Goal: Task Accomplishment & Management: Manage account settings

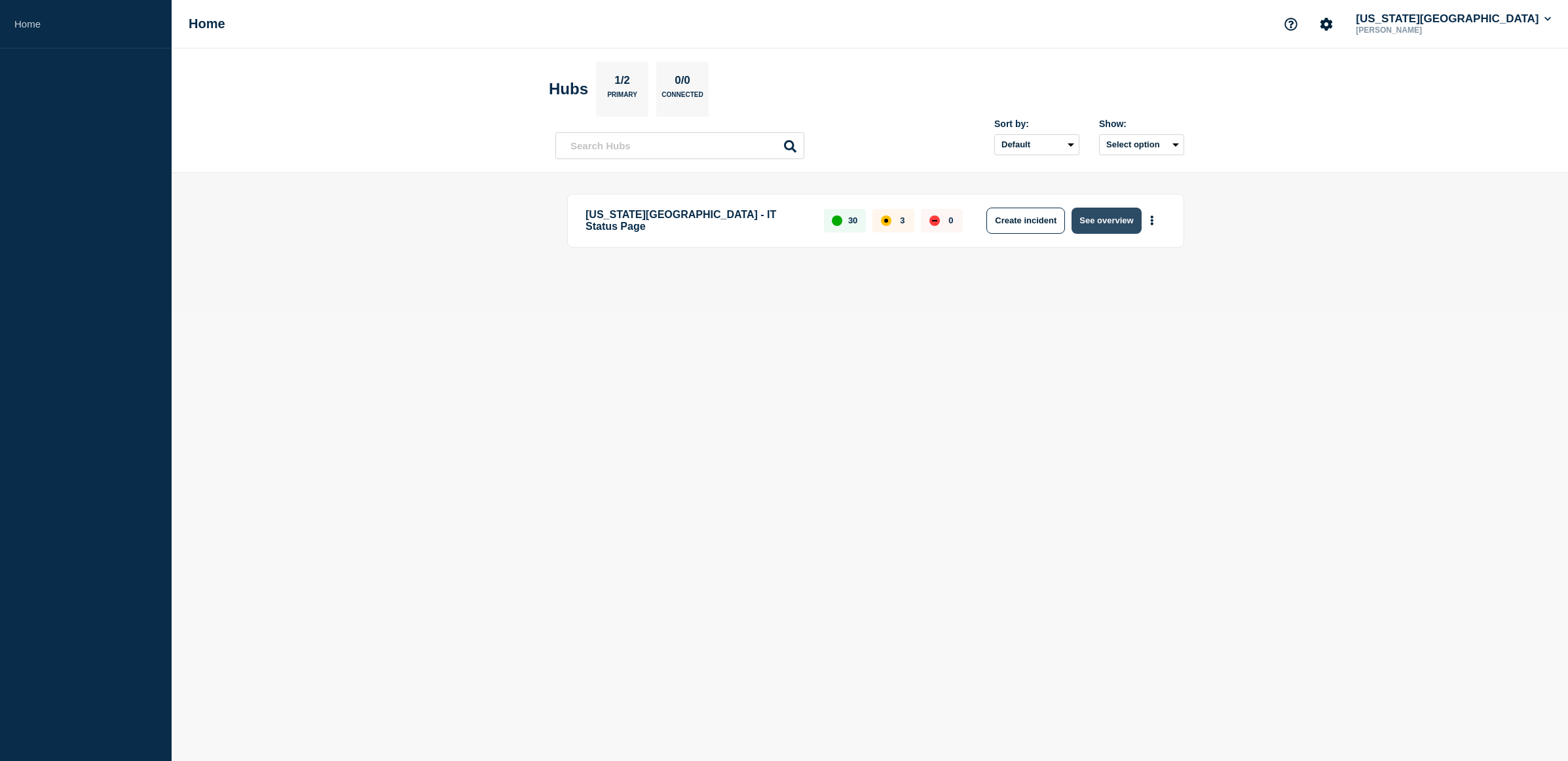
click at [1117, 217] on button "See overview" at bounding box center [1106, 221] width 69 height 26
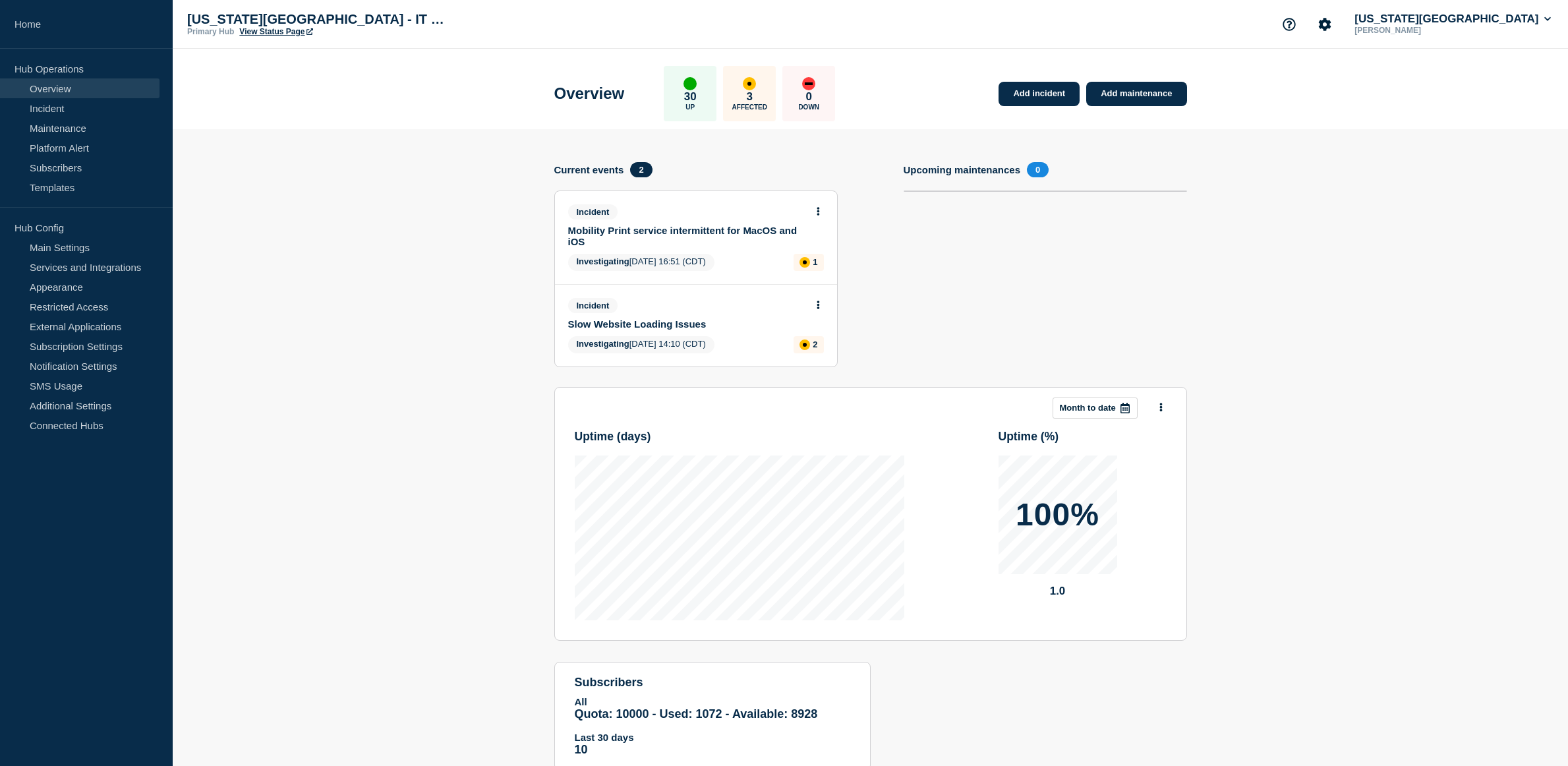
click at [518, 538] on section "Add incident Add maintenance Current events 2 Incident Mobility Print service i…" at bounding box center [870, 460] width 1395 height 662
click at [814, 295] on div "Incident Slow Website Loading Issues Investigating [DATE] 14:10 (CDT) 2" at bounding box center [695, 325] width 282 height 81
click at [817, 309] on icon at bounding box center [818, 305] width 3 height 8
click at [817, 354] on link "Update incident" at bounding box center [818, 354] width 64 height 10
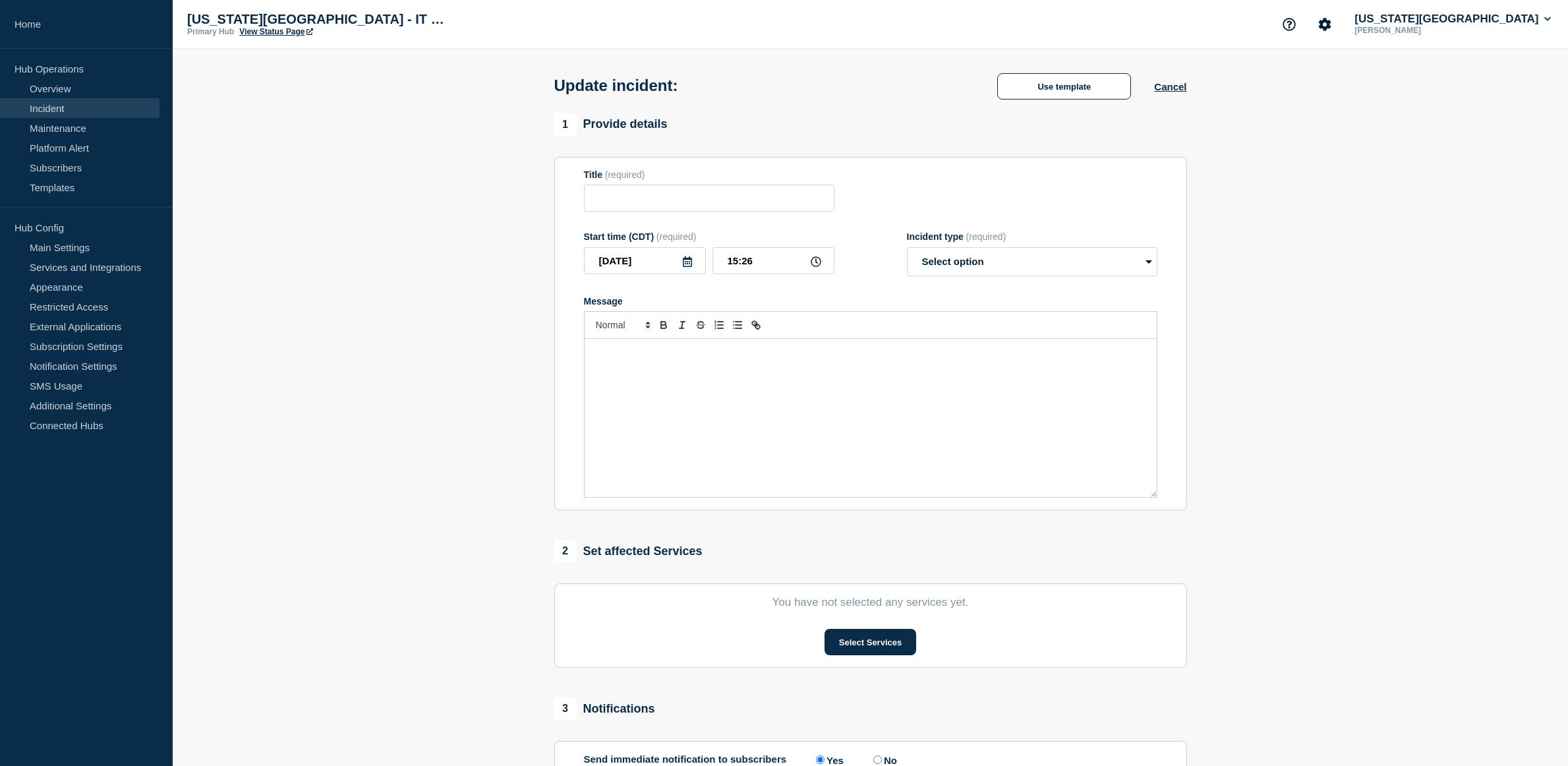
type input "Slow Website Loading Issues"
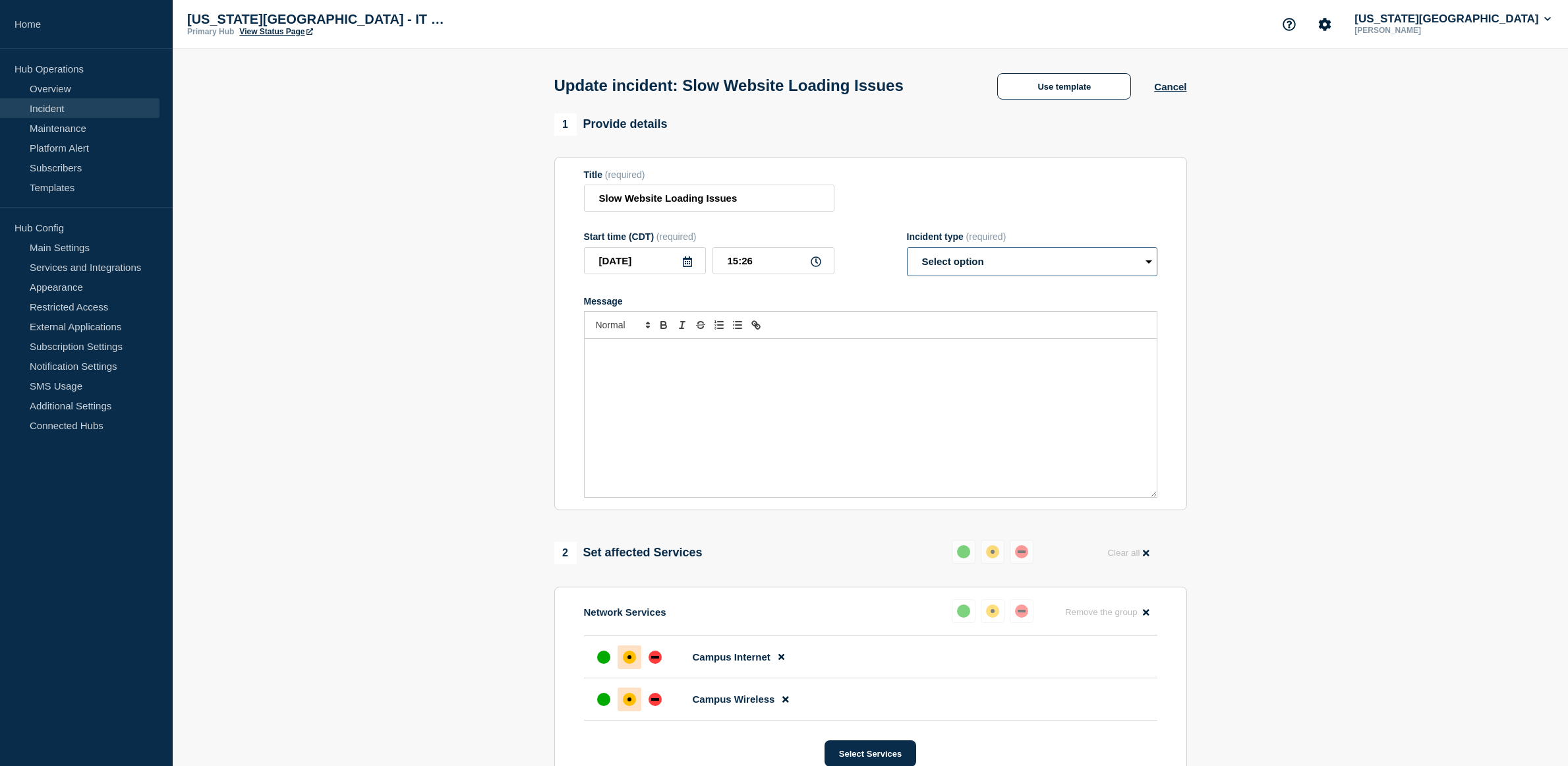
click at [994, 268] on select "Select option Investigating Identified Monitoring Resolved" at bounding box center [1032, 262] width 251 height 29
select select "investigating"
click at [907, 250] on select "Select option Investigating Identified Monitoring Resolved" at bounding box center [1032, 262] width 251 height 29
click at [833, 394] on div "Message" at bounding box center [871, 418] width 572 height 158
click at [736, 422] on div "Staff continue to investigate the ongoing issue with slow search times on Macs.…" at bounding box center [871, 418] width 572 height 158
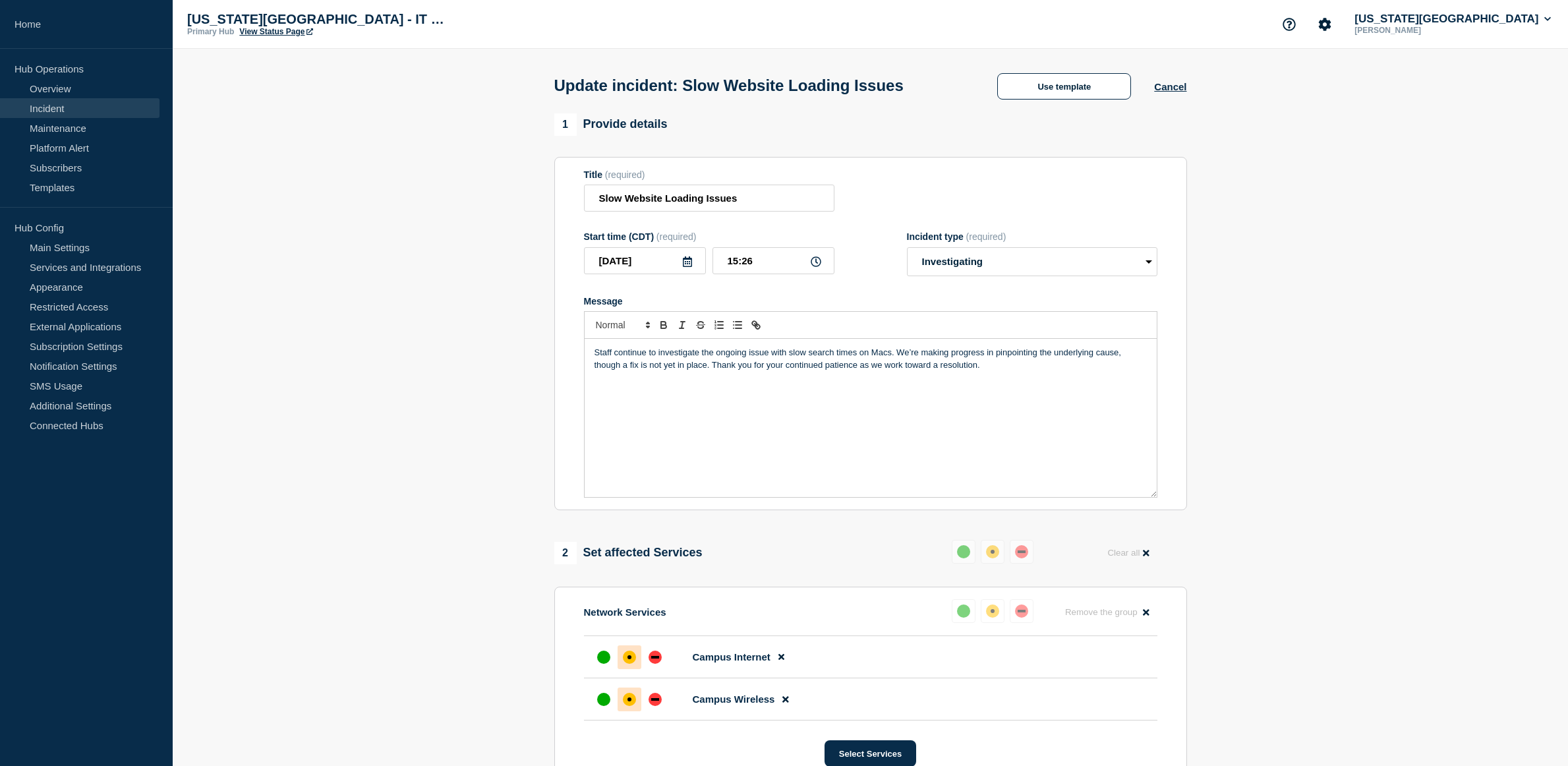
click at [1003, 393] on div "Staff continue to investigate the ongoing issue with slow search times on Macs.…" at bounding box center [871, 418] width 572 height 158
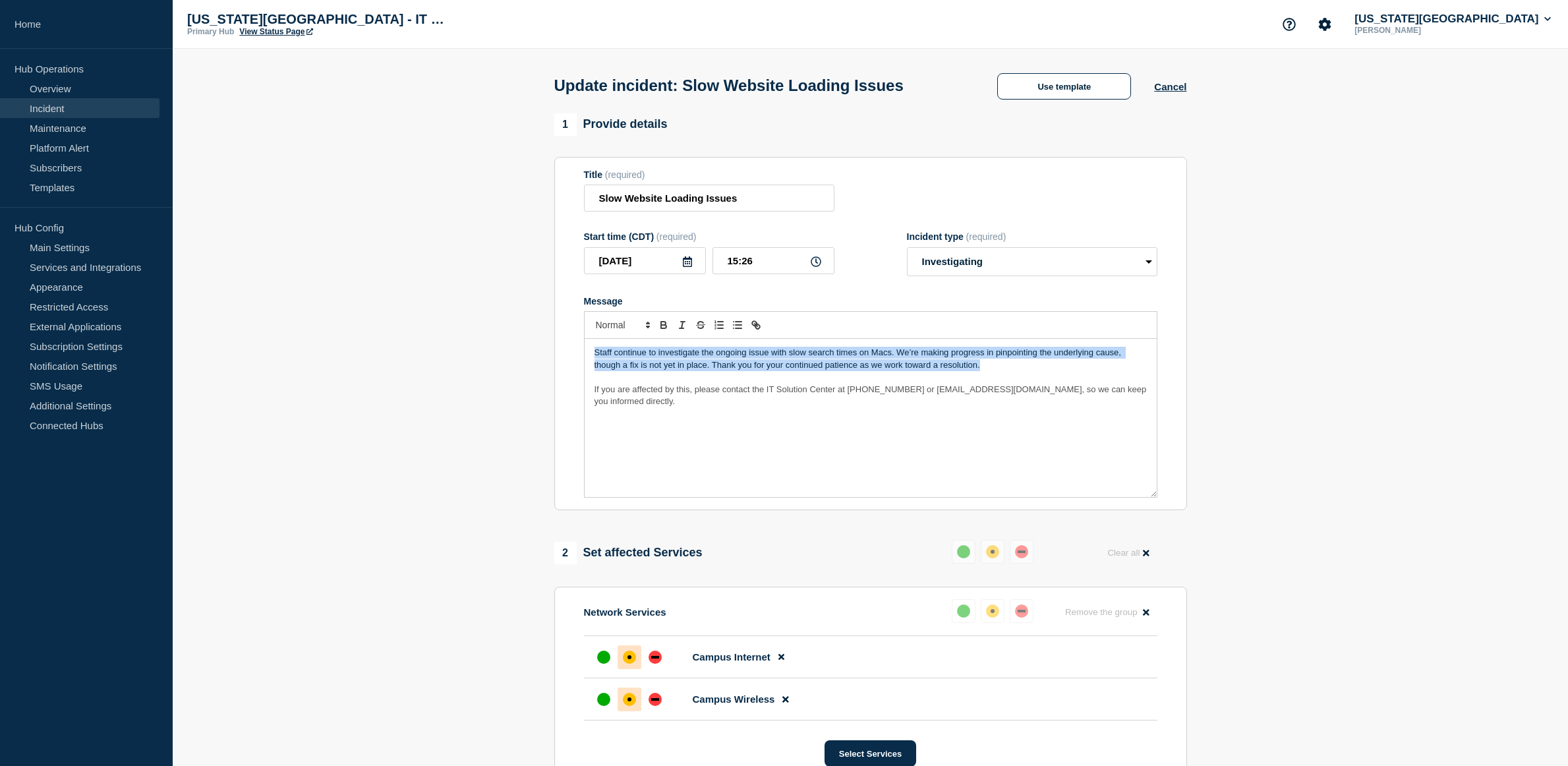
copy p "Staff continue to investigate the ongoing issue with slow search times on Macs.…"
click at [1015, 434] on div "Staff continue to investigate the ongoing issue with slow search times on Macs.…" at bounding box center [871, 418] width 572 height 158
click at [910, 352] on p "Staff continue to investigate the ongoing issue with slow search times on Macs.…" at bounding box center [871, 359] width 553 height 24
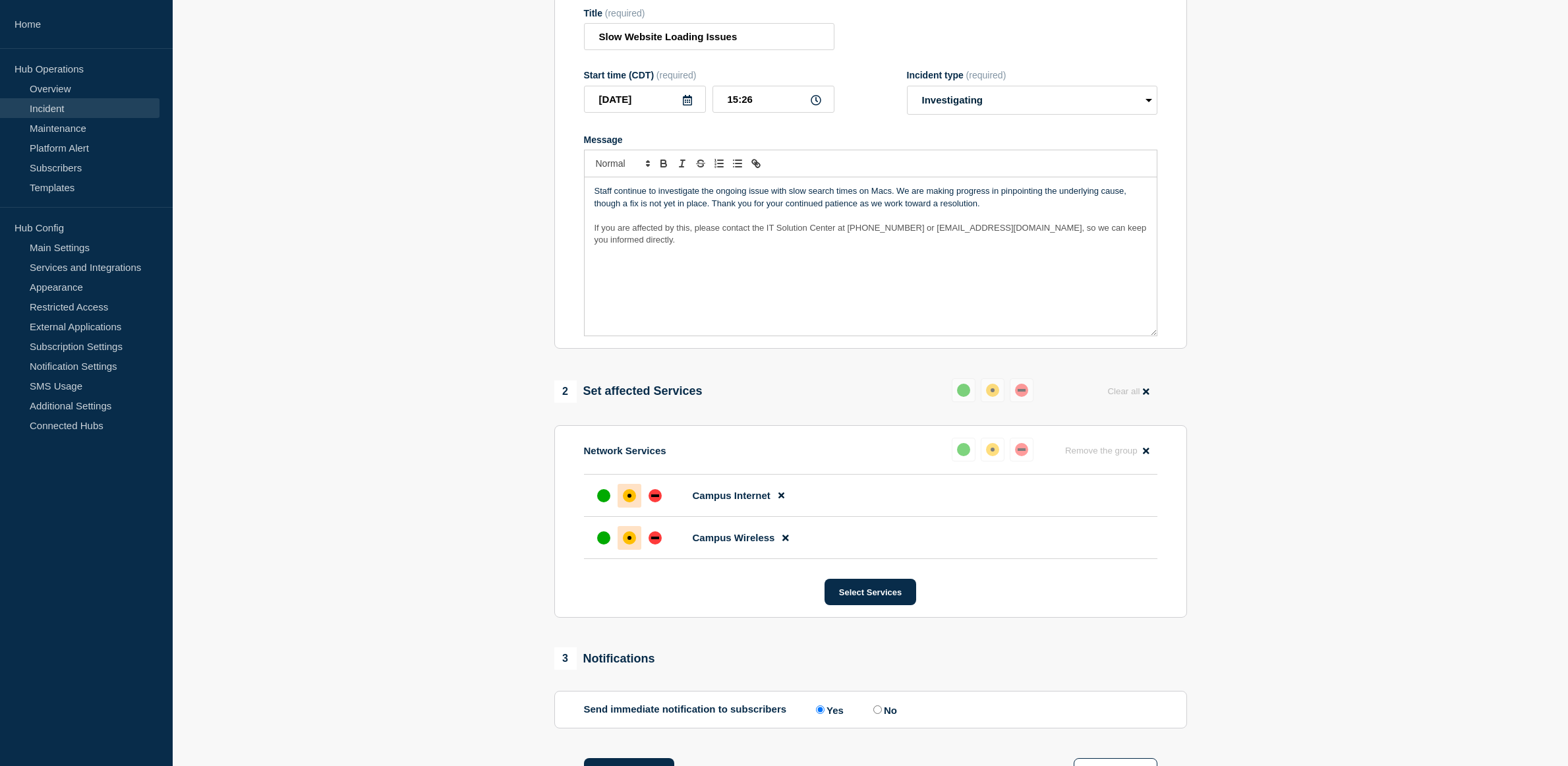
scroll to position [198, 0]
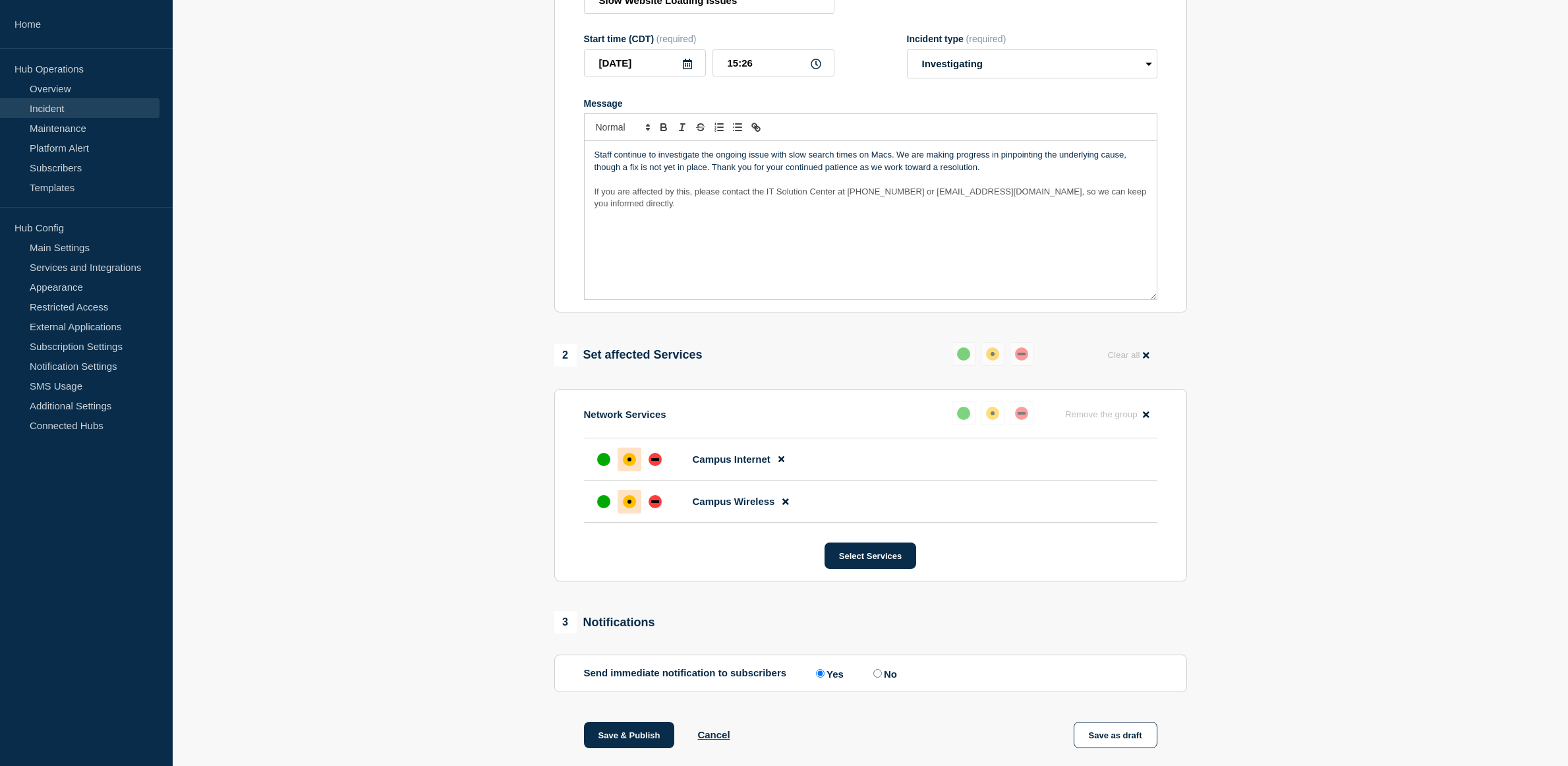
click at [462, 540] on section "1 Provide details Title (required) Slow Website Loading Issues Start time (CDT)…" at bounding box center [870, 488] width 1395 height 1145
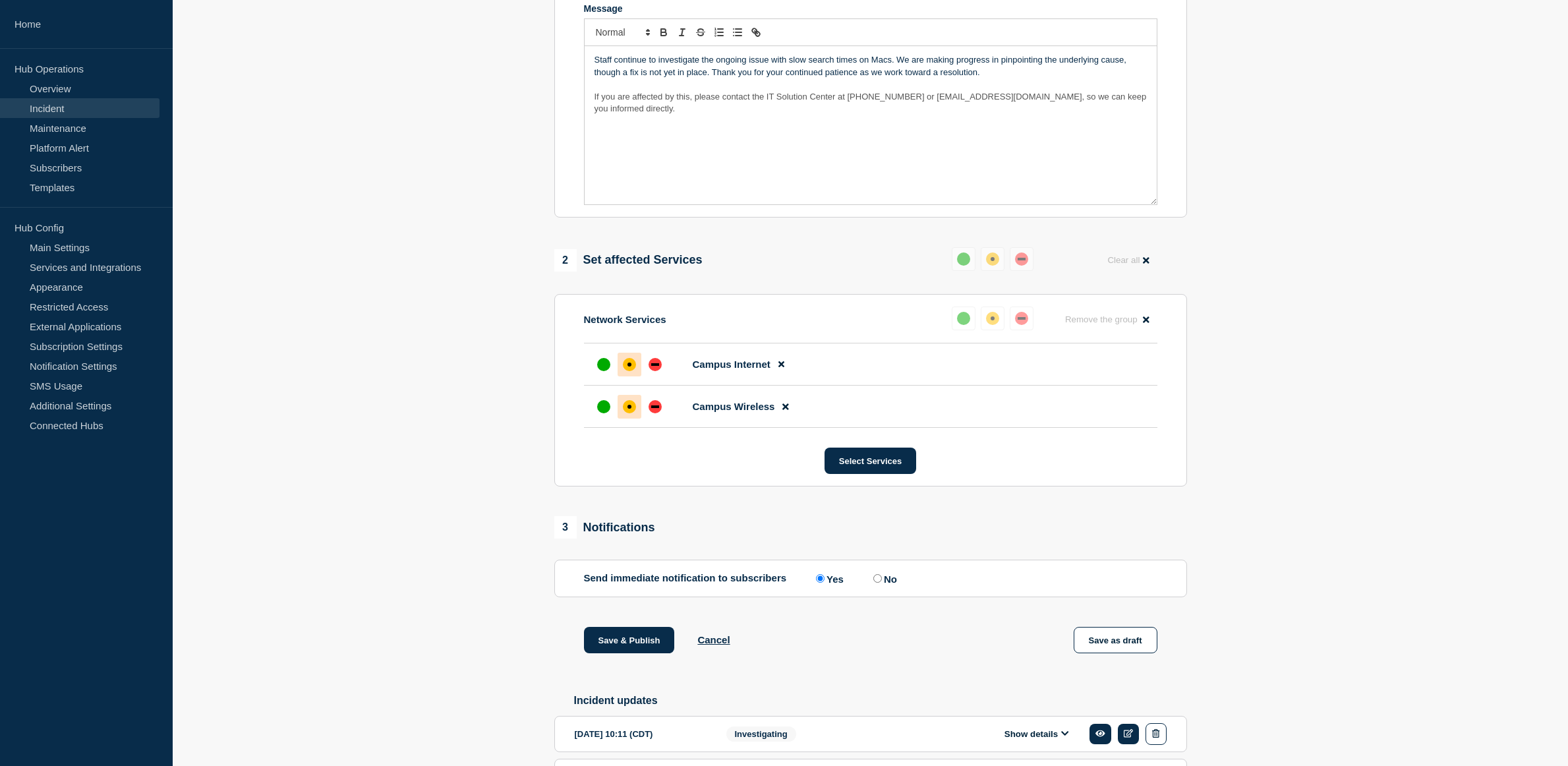
scroll to position [462, 0]
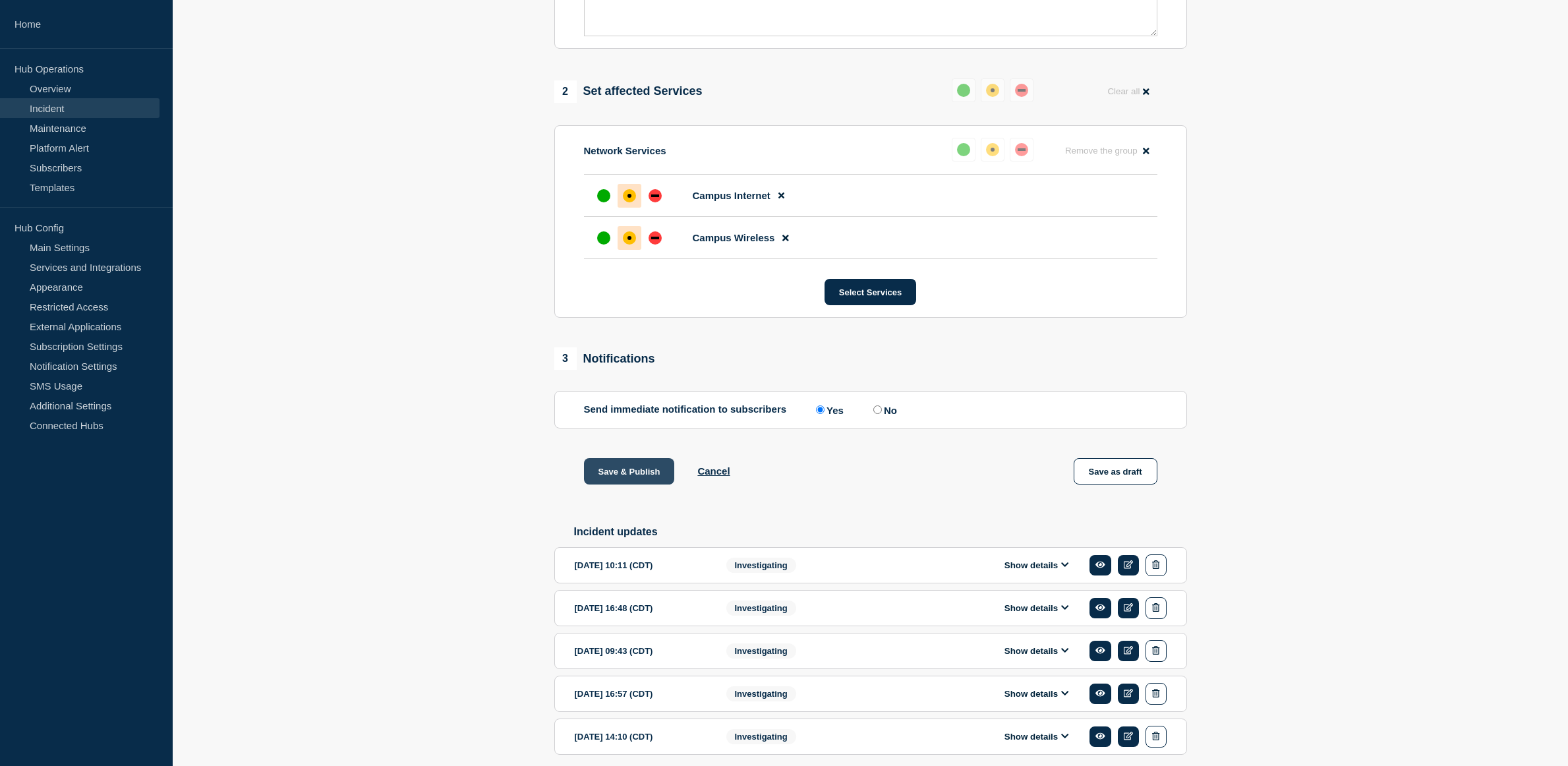
click at [647, 478] on button "Save & Publish" at bounding box center [629, 471] width 91 height 26
